Goal: Navigation & Orientation: Find specific page/section

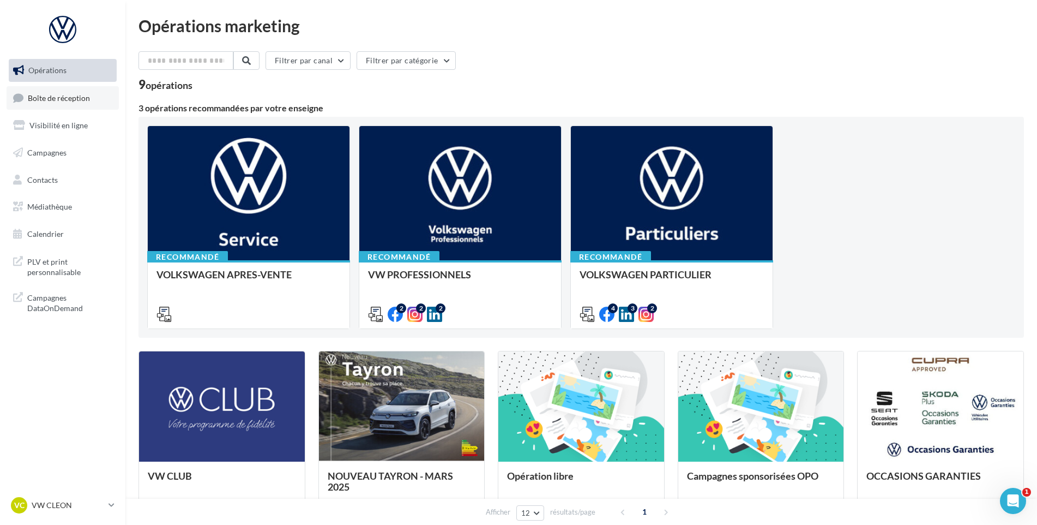
click at [78, 97] on span "Boîte de réception" at bounding box center [59, 97] width 62 height 9
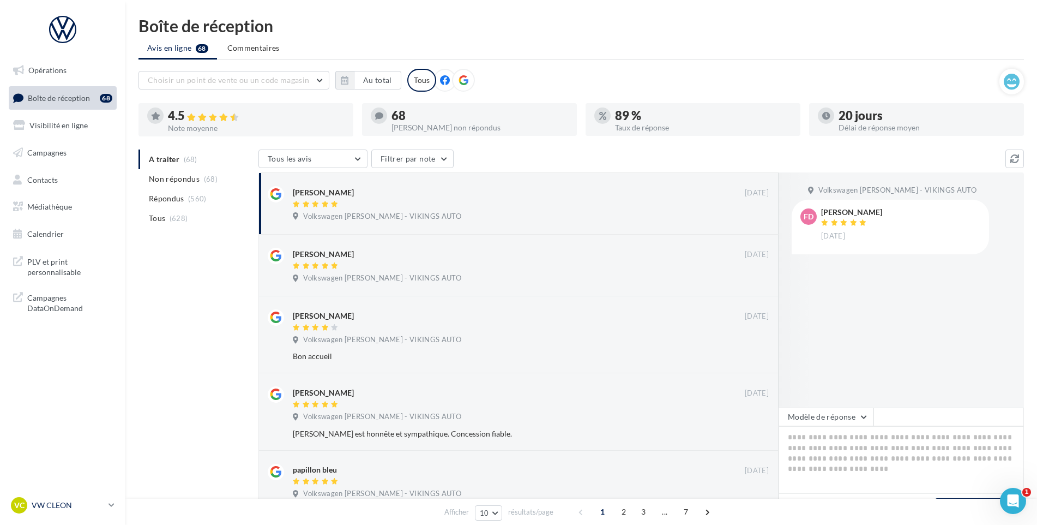
click at [78, 513] on link "VC VW CLEON vw-cle-vau" at bounding box center [63, 505] width 108 height 21
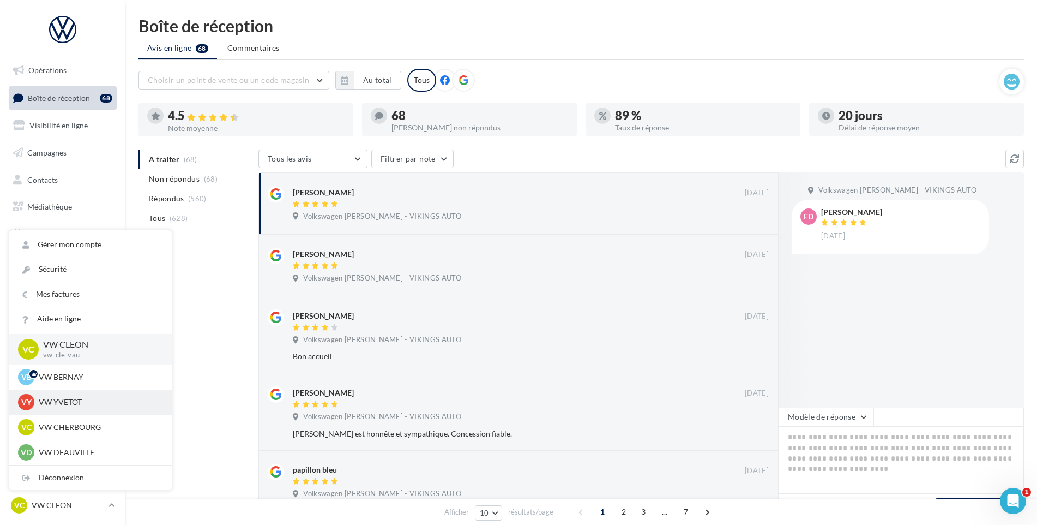
scroll to position [109, 0]
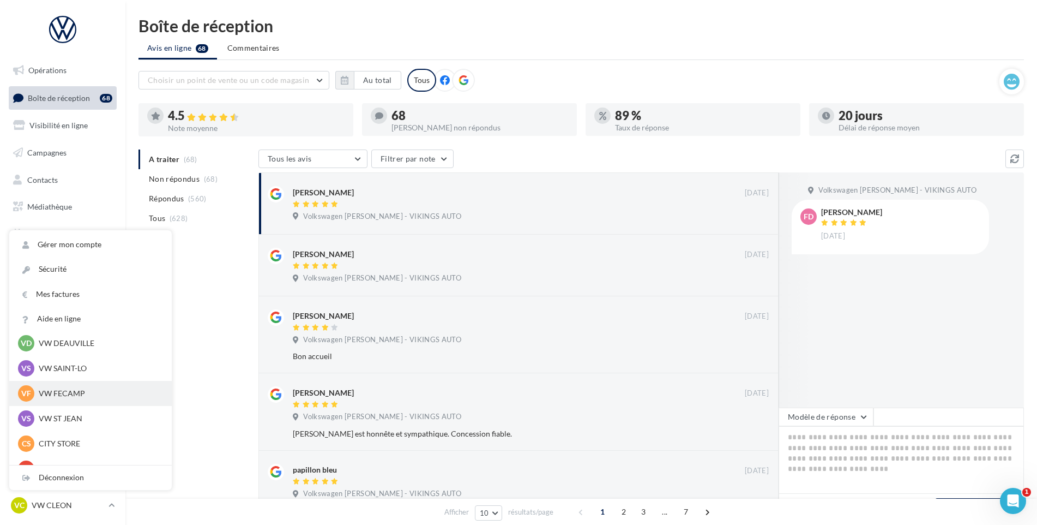
click at [85, 389] on p "VW FECAMP" at bounding box center [99, 393] width 120 height 11
